Goal: Task Accomplishment & Management: Manage account settings

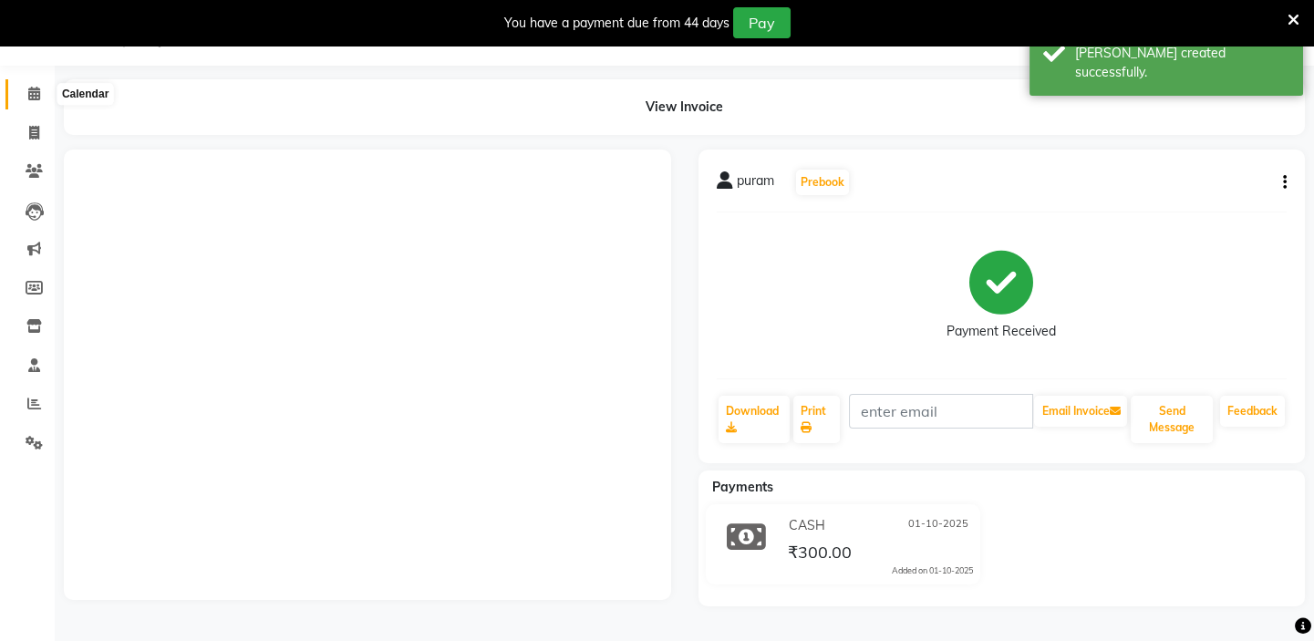
click at [29, 91] on icon at bounding box center [34, 94] width 12 height 14
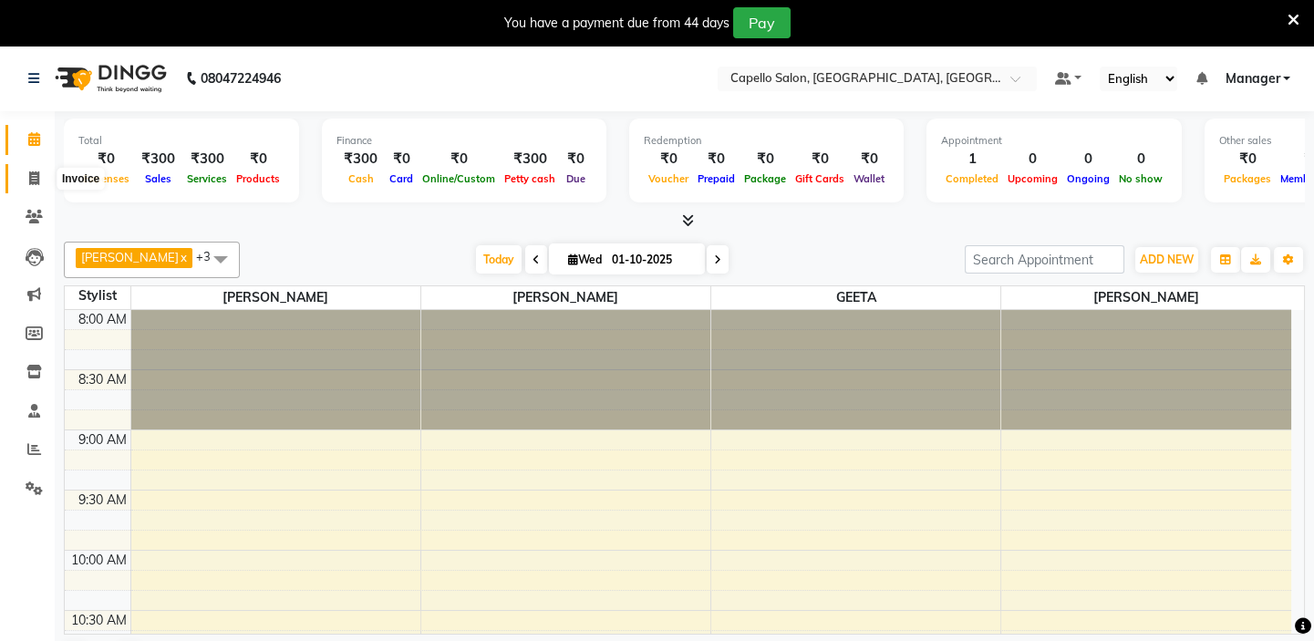
click at [34, 178] on icon at bounding box center [34, 178] width 10 height 14
select select "service"
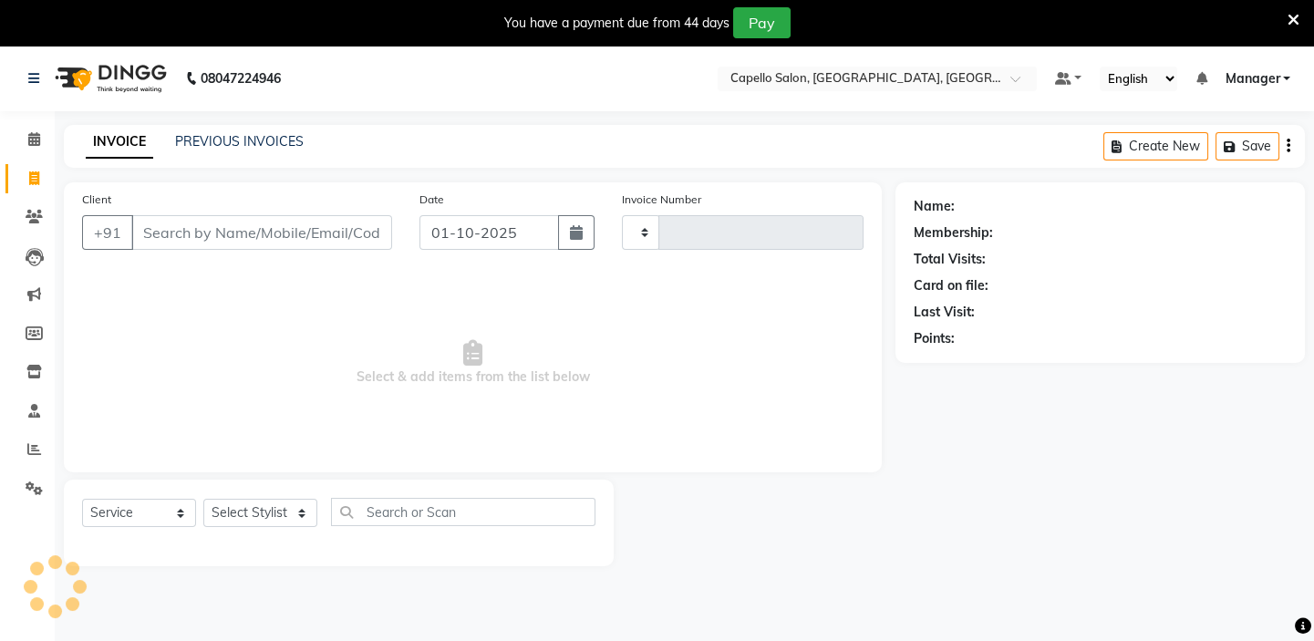
type input "1972"
select select "4763"
click at [32, 450] on icon at bounding box center [34, 449] width 14 height 14
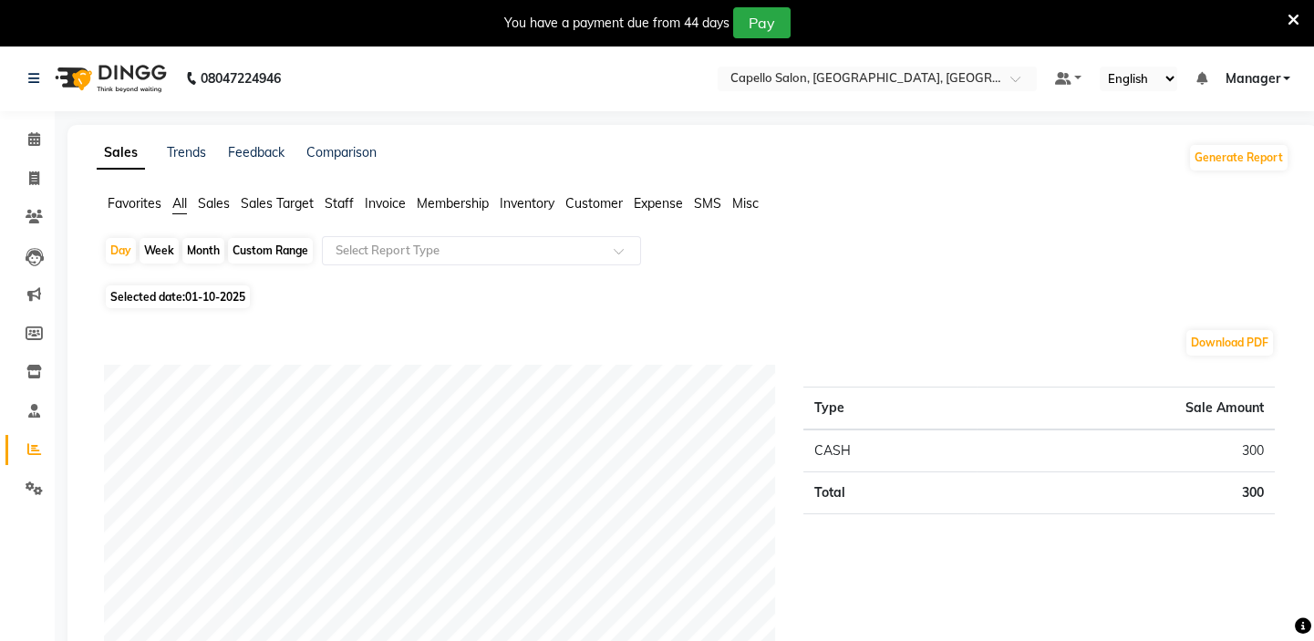
click at [341, 201] on span "Staff" at bounding box center [339, 203] width 29 height 16
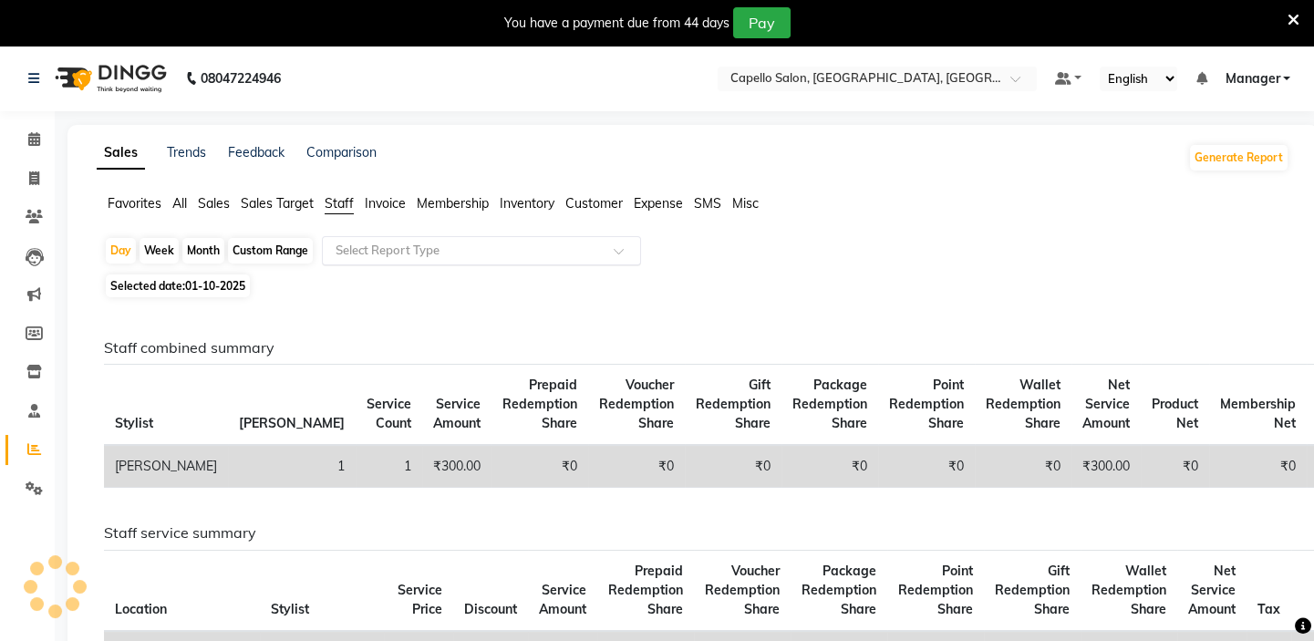
click at [382, 257] on input "text" at bounding box center [463, 251] width 263 height 18
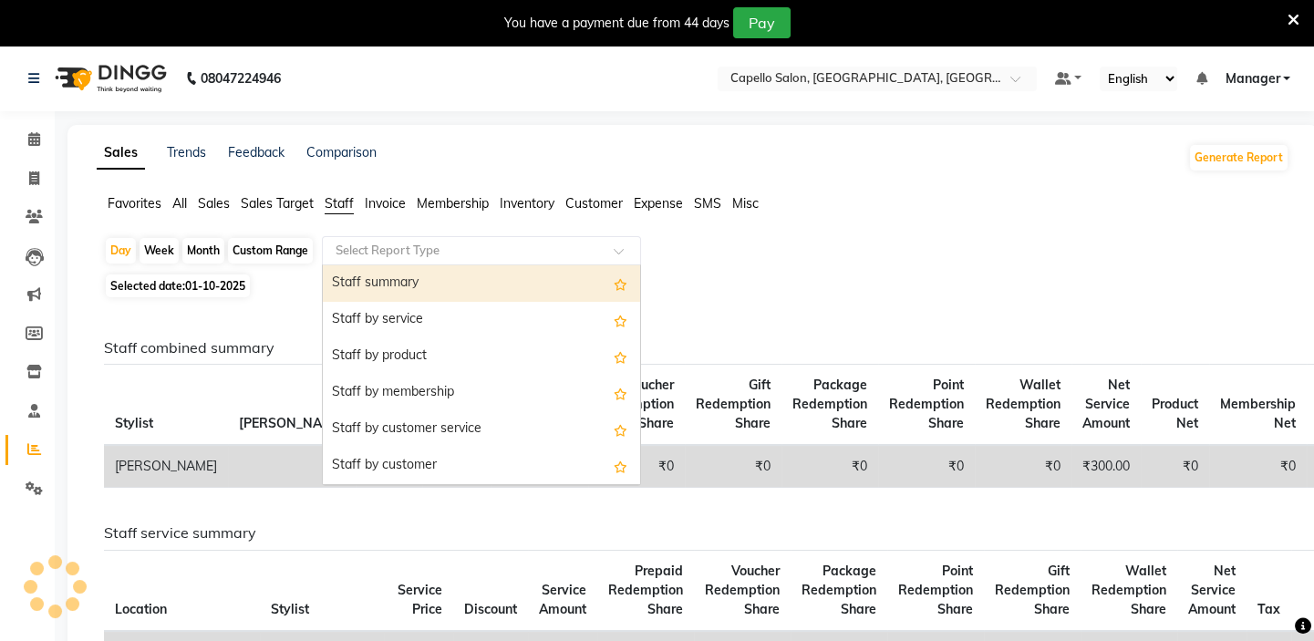
click at [379, 285] on div "Staff summary" at bounding box center [481, 283] width 317 height 36
select select "full_report"
select select "csv"
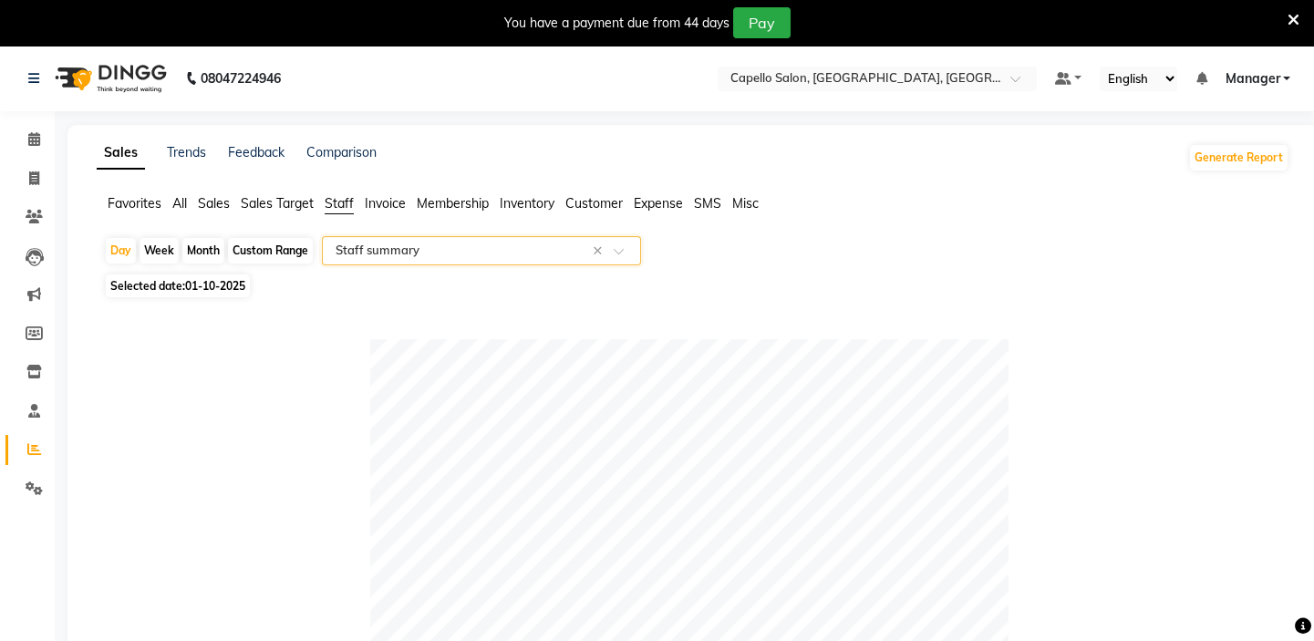
click at [209, 252] on div "Month" at bounding box center [203, 251] width 42 height 26
select select "10"
select select "2025"
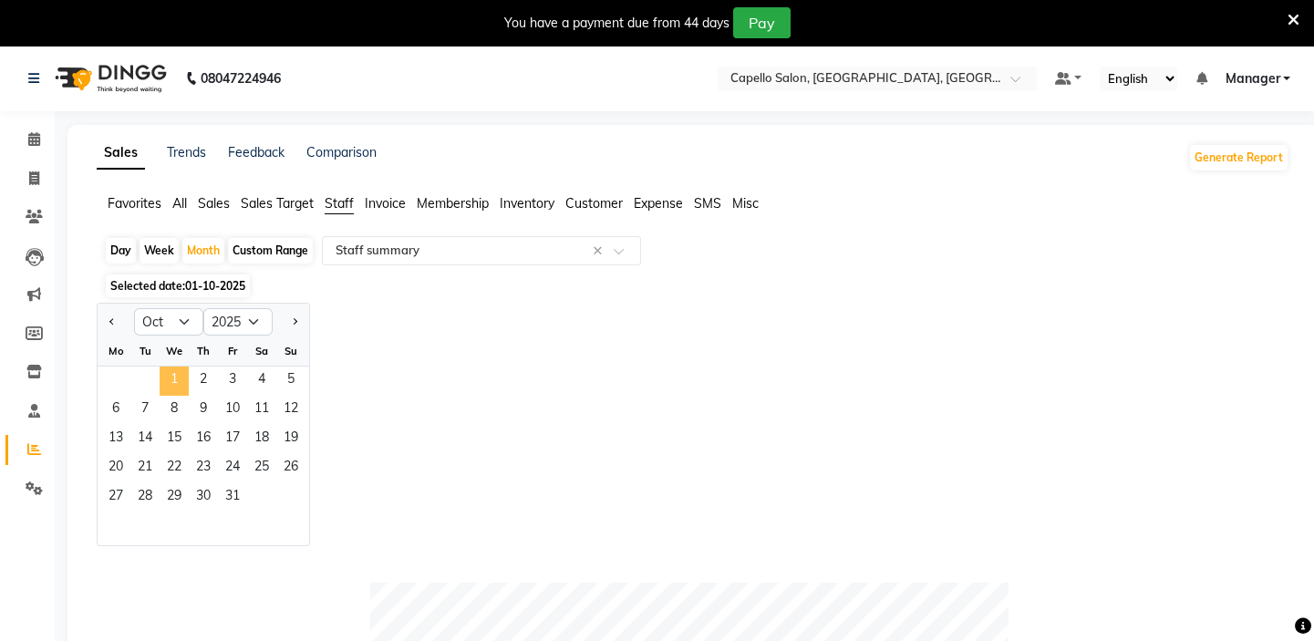
click at [182, 369] on span "1" at bounding box center [174, 380] width 29 height 29
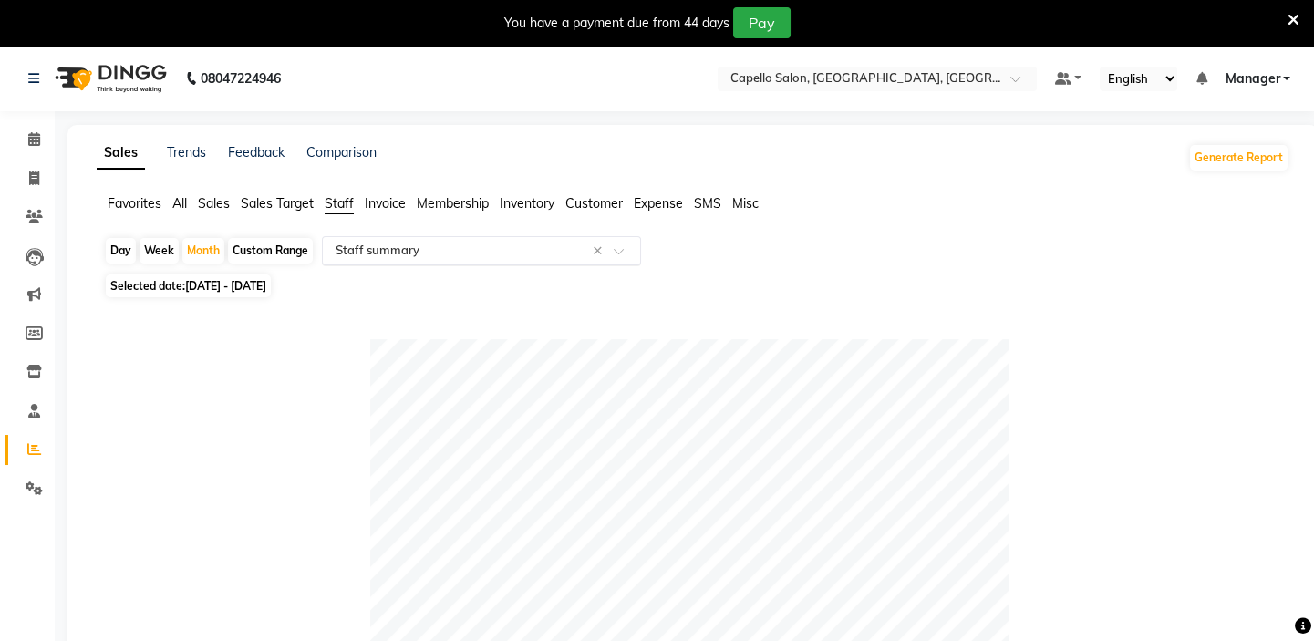
click at [465, 252] on input "text" at bounding box center [463, 251] width 263 height 18
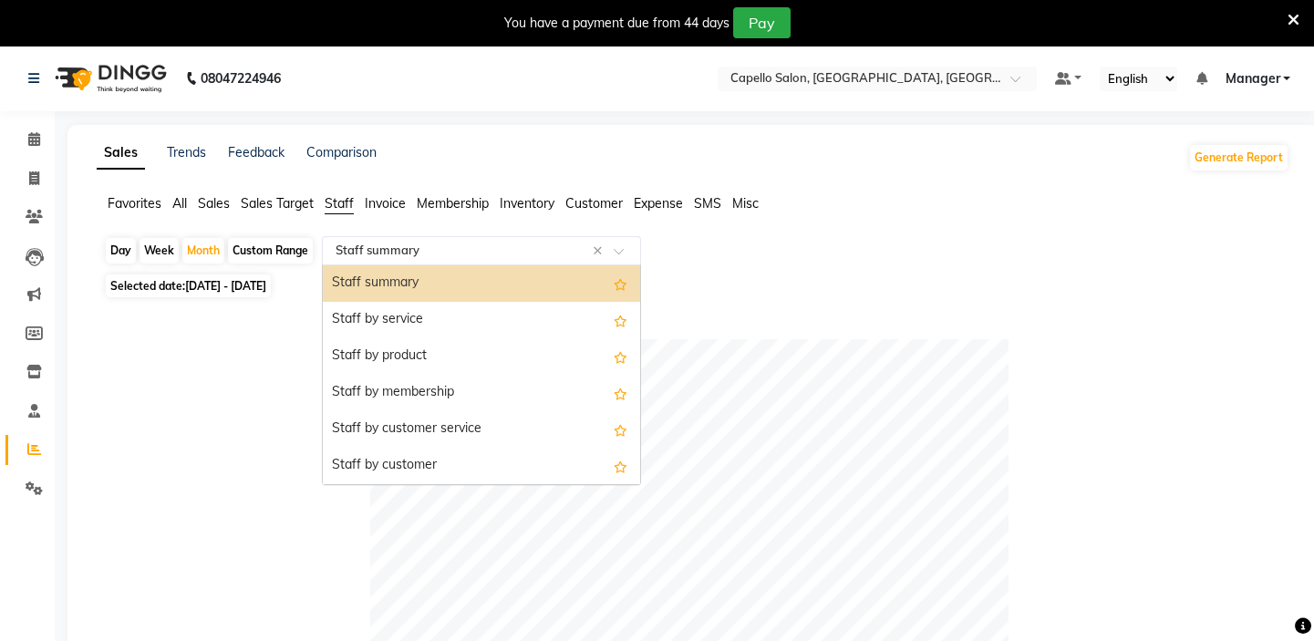
click at [468, 280] on div "Staff summary" at bounding box center [481, 283] width 317 height 36
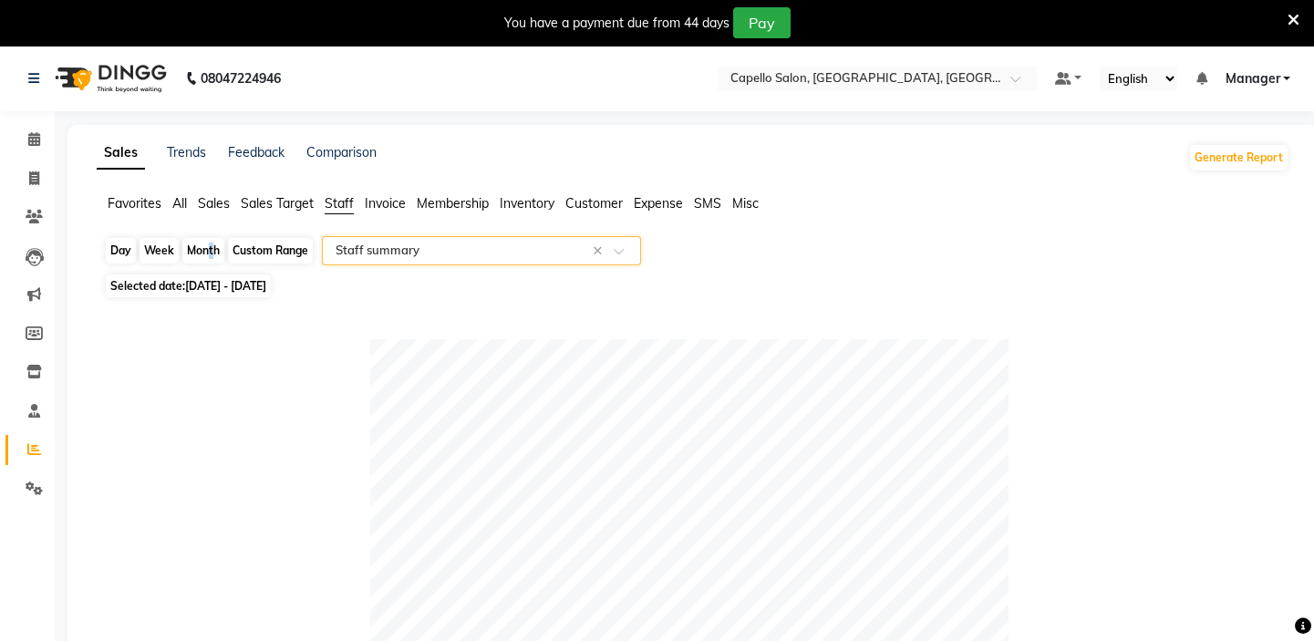
click at [208, 250] on div "Month" at bounding box center [203, 251] width 42 height 26
select select "10"
select select "2025"
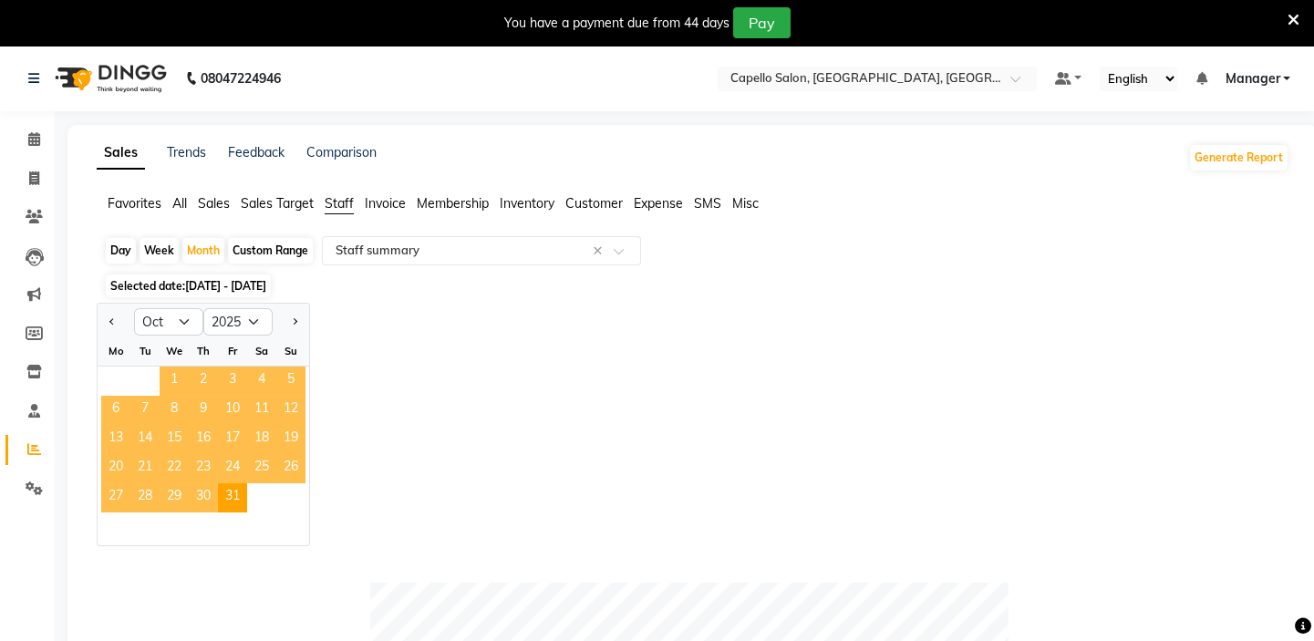
click at [171, 380] on span "1" at bounding box center [174, 380] width 29 height 29
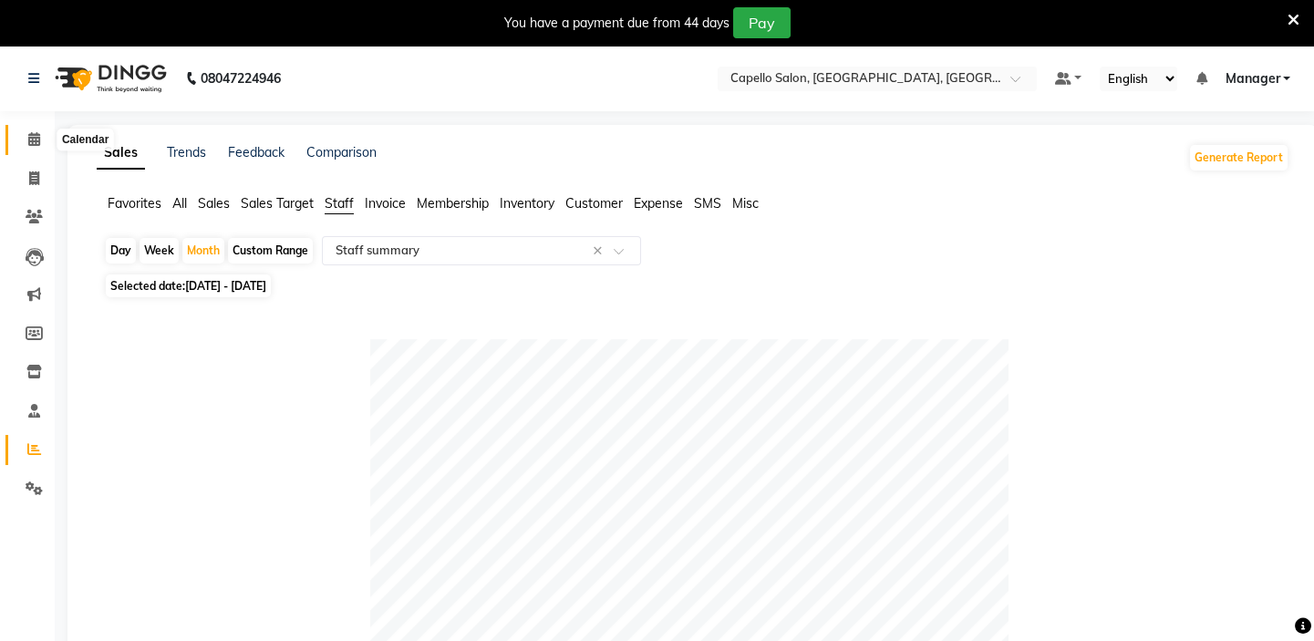
click at [36, 136] on icon at bounding box center [34, 139] width 12 height 14
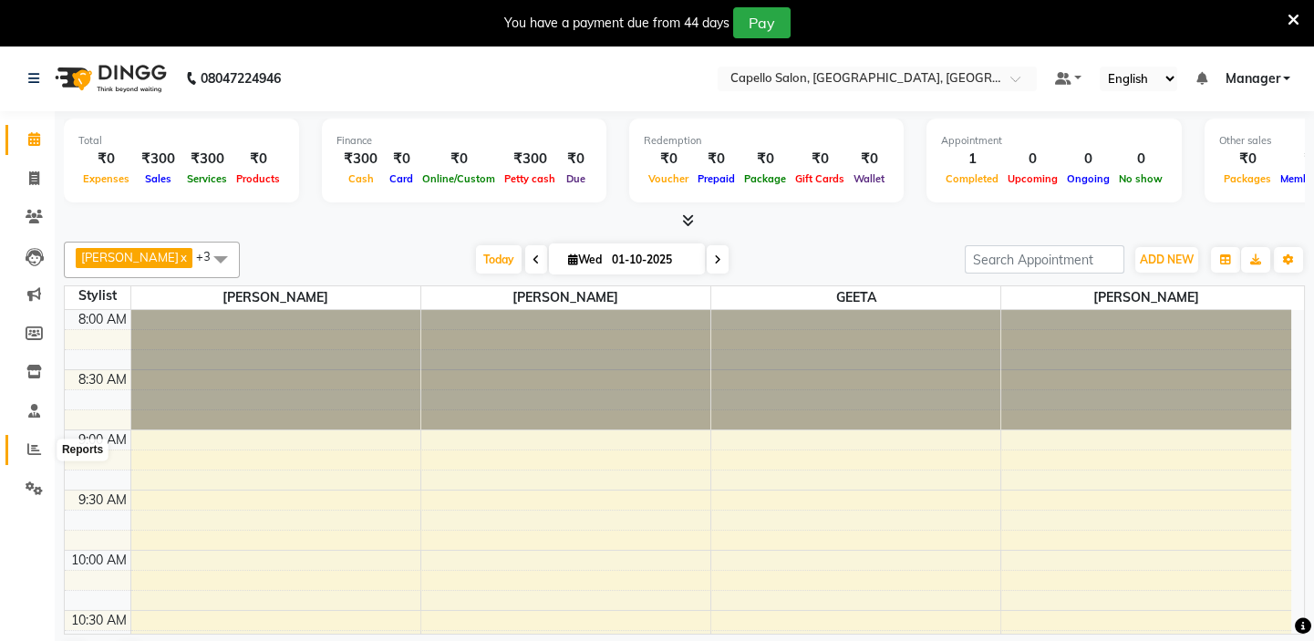
click at [31, 445] on icon at bounding box center [34, 449] width 14 height 14
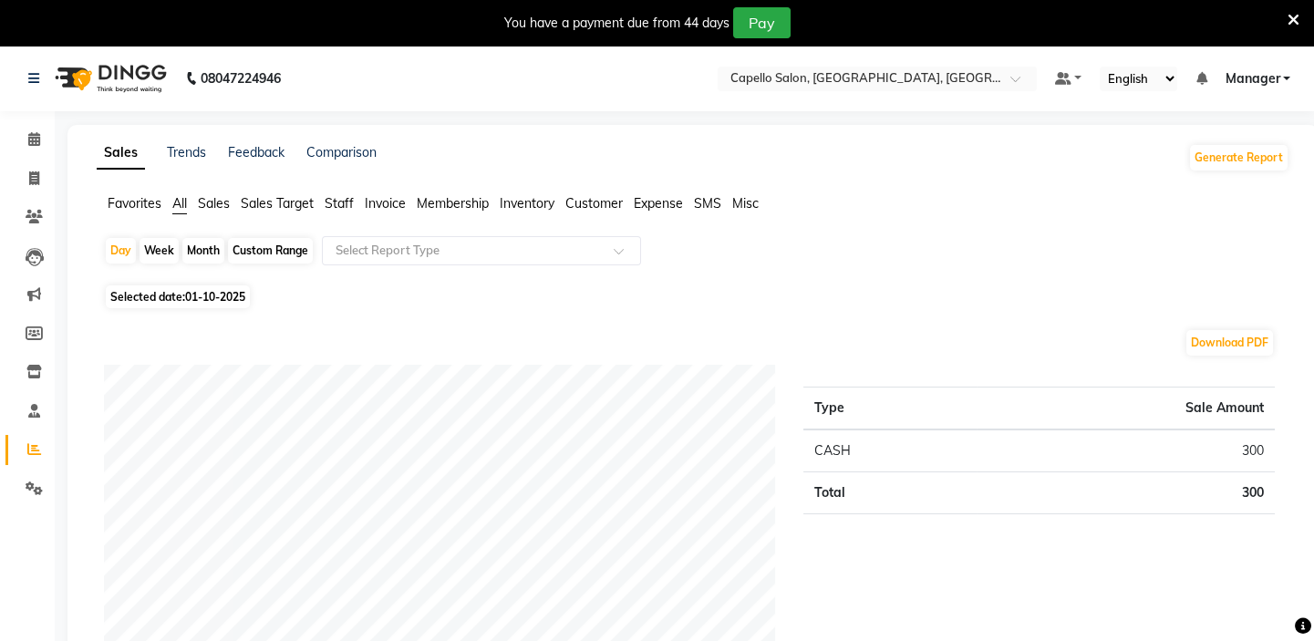
click at [346, 206] on span "Staff" at bounding box center [339, 203] width 29 height 16
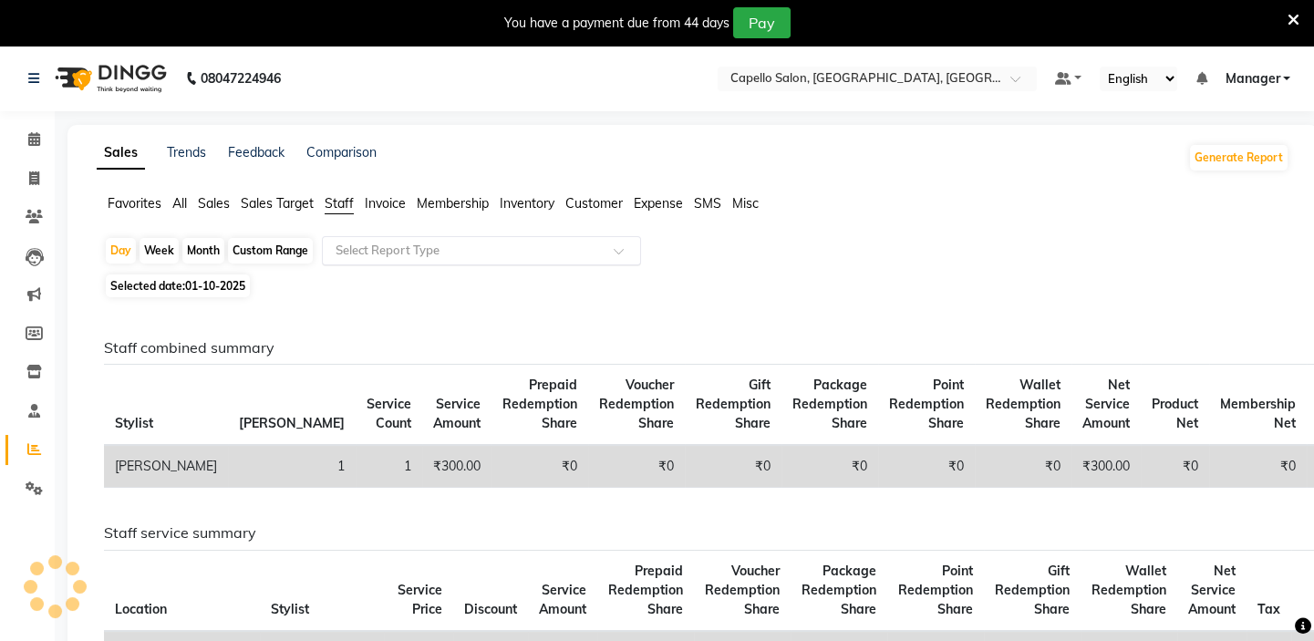
click at [369, 252] on input "text" at bounding box center [463, 251] width 263 height 18
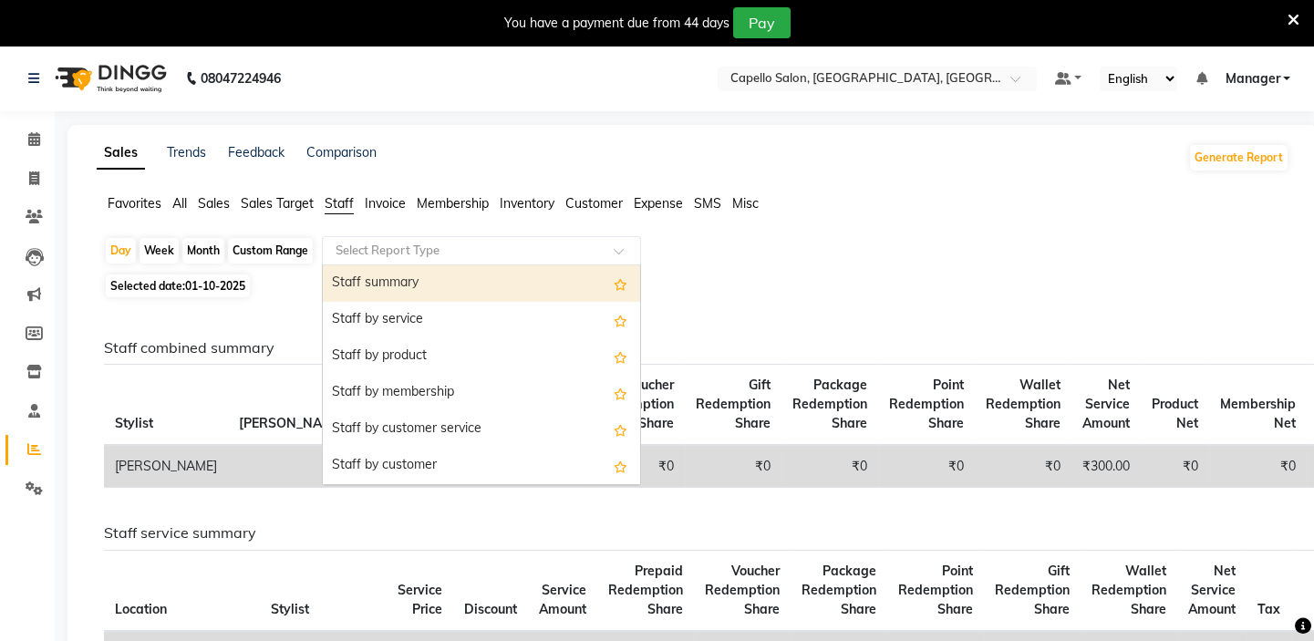
click at [365, 283] on div "Staff summary" at bounding box center [481, 283] width 317 height 36
select select "full_report"
select select "csv"
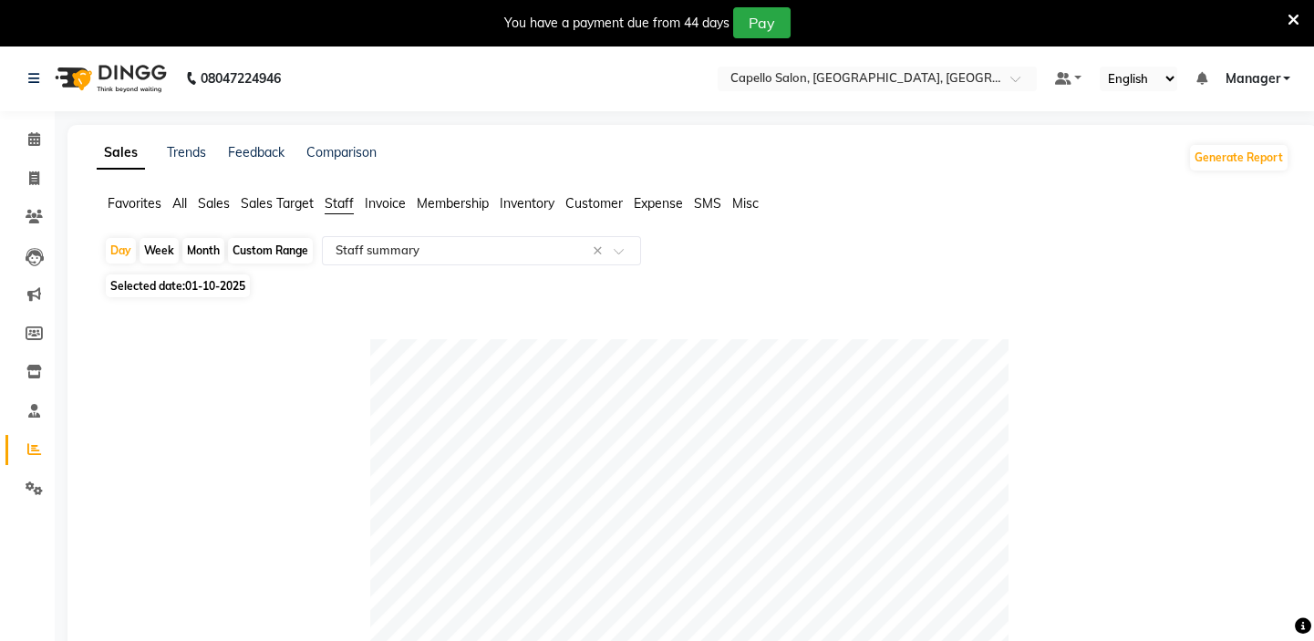
click at [205, 251] on div "Month" at bounding box center [203, 251] width 42 height 26
select select "10"
select select "2025"
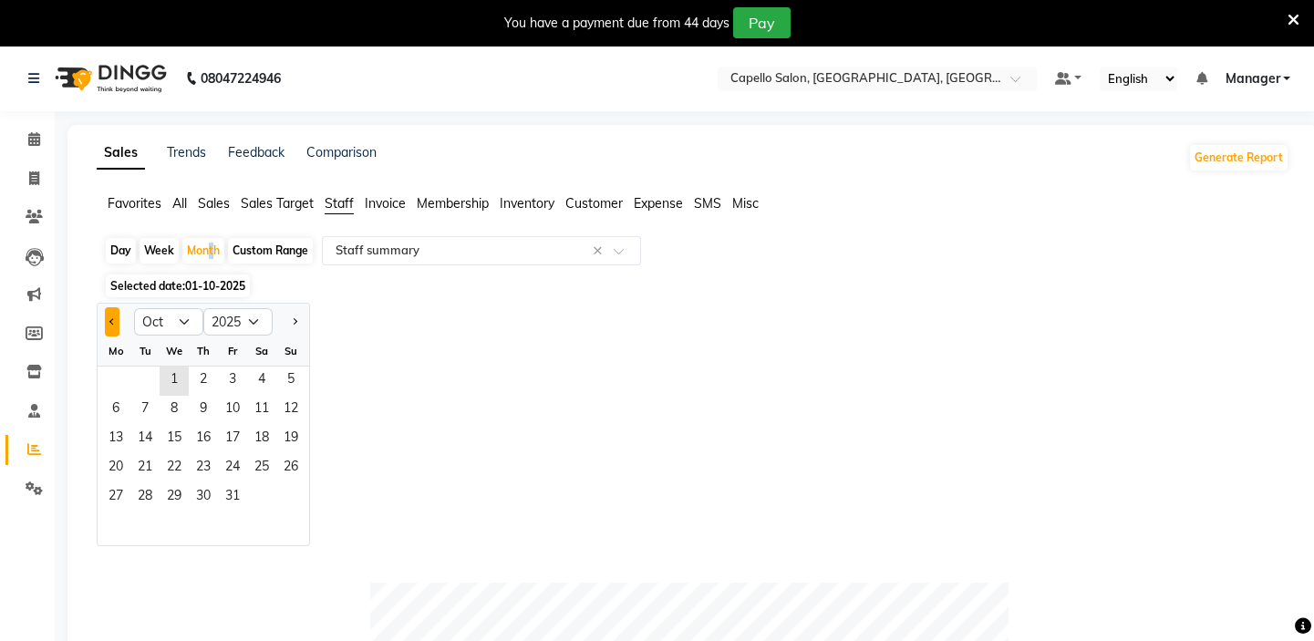
click at [113, 316] on button "Previous month" at bounding box center [112, 321] width 15 height 29
select select "9"
click at [136, 374] on span "2" at bounding box center [144, 380] width 29 height 29
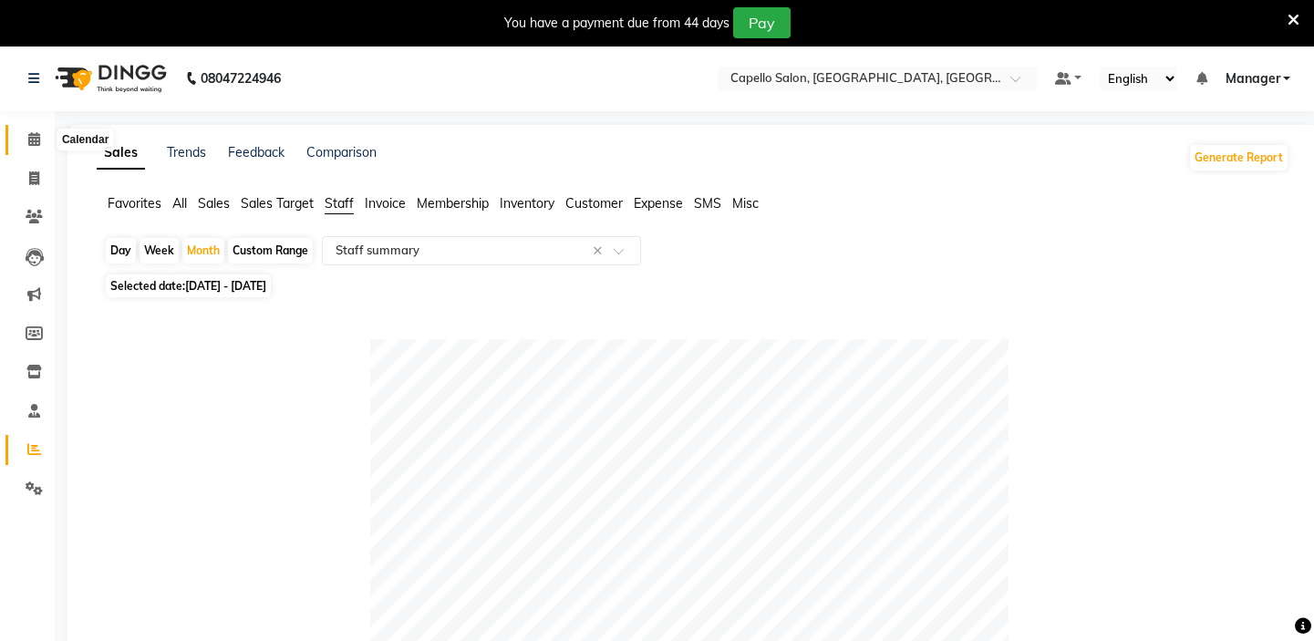
click at [36, 145] on icon at bounding box center [34, 139] width 12 height 14
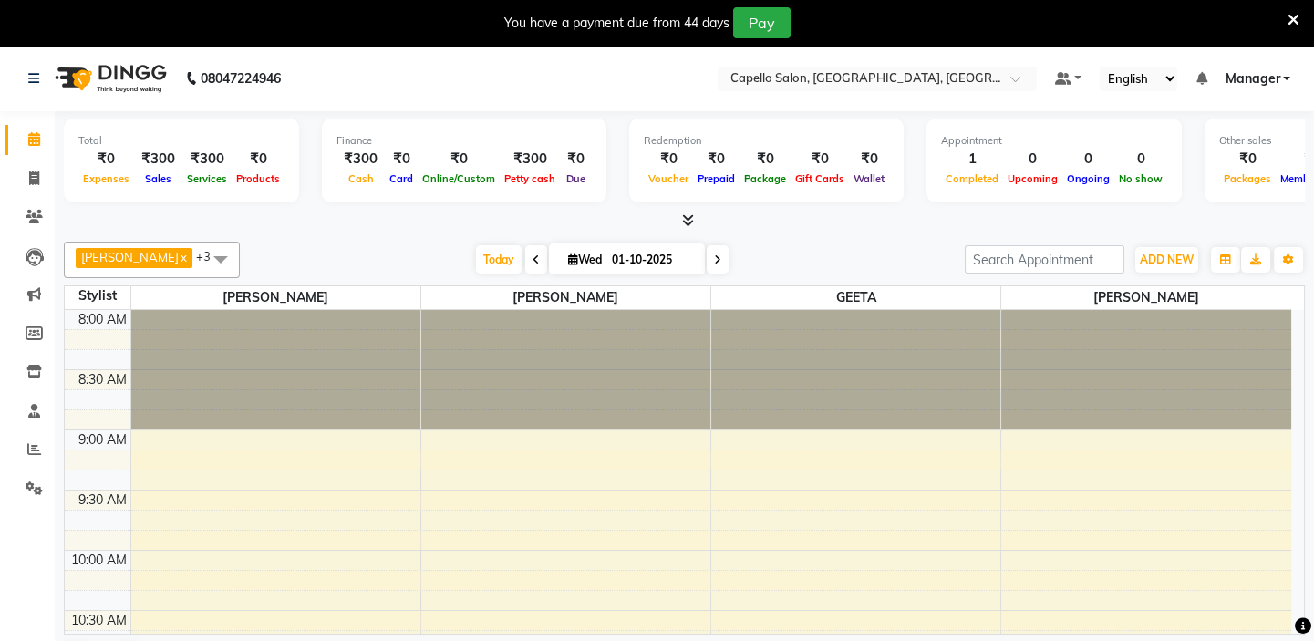
click at [685, 214] on icon at bounding box center [688, 220] width 12 height 14
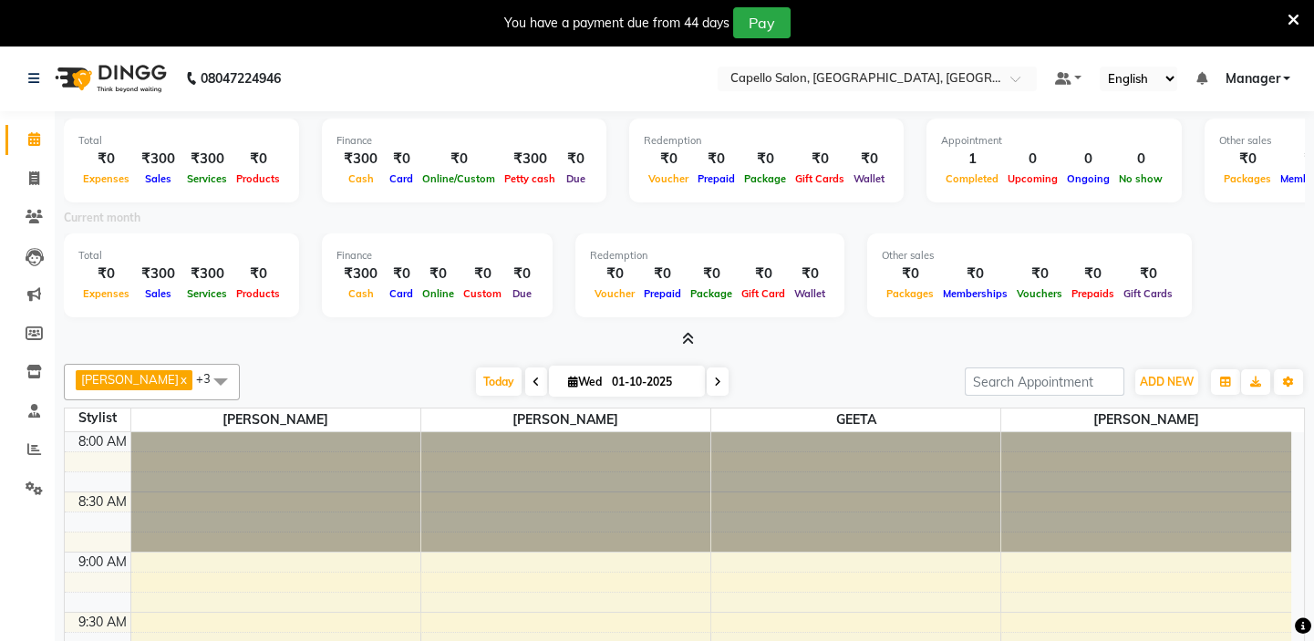
click at [1210, 286] on div "Total ₹0 Expenses ₹300 Sales ₹300 Services ₹0 Products Finance ₹300 Cash ₹0 Car…" at bounding box center [684, 277] width 1241 height 89
click at [687, 333] on icon at bounding box center [688, 339] width 12 height 14
